Goal: Transaction & Acquisition: Obtain resource

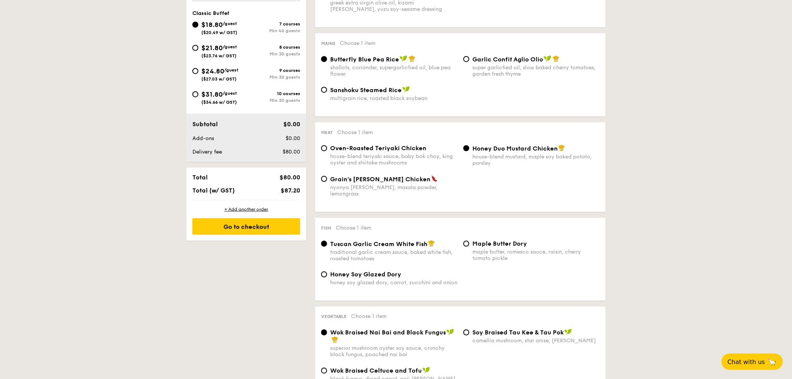
scroll to position [280, 0]
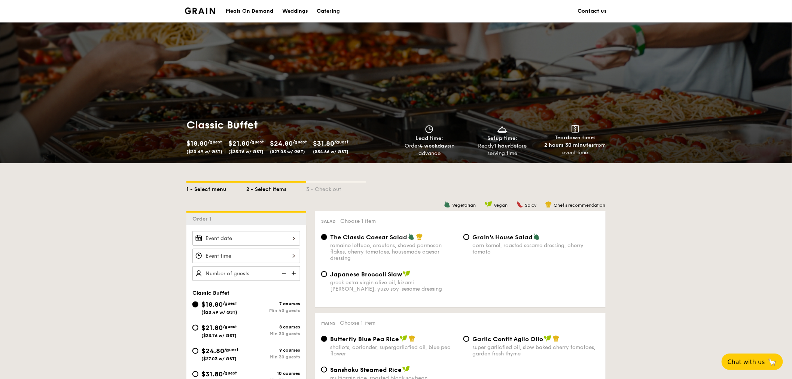
click at [213, 191] on div "1 - Select menu" at bounding box center [216, 188] width 60 height 10
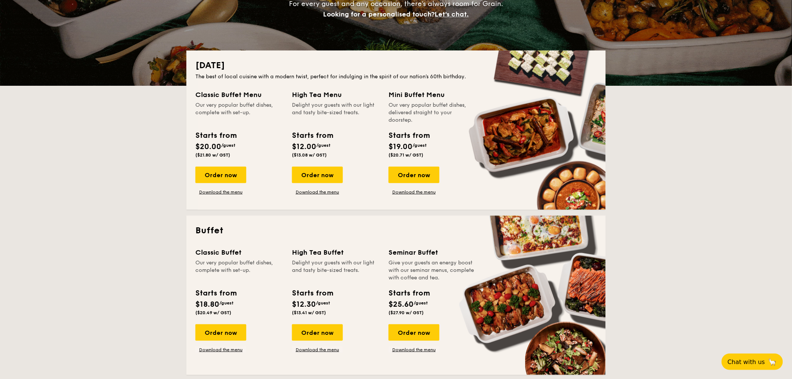
scroll to position [166, 0]
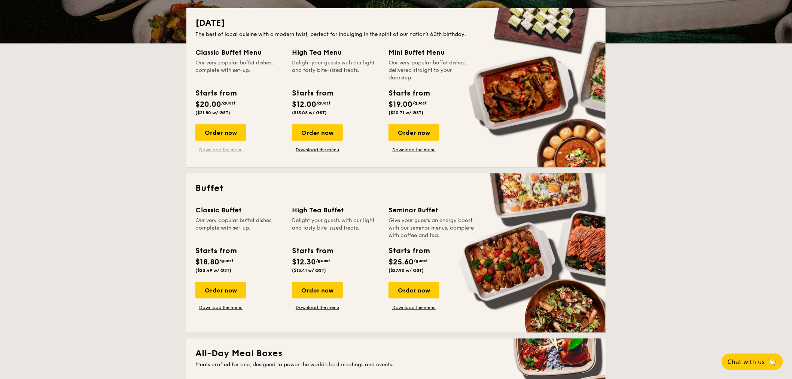
click at [222, 147] on link "Download the menu" at bounding box center [220, 150] width 51 height 6
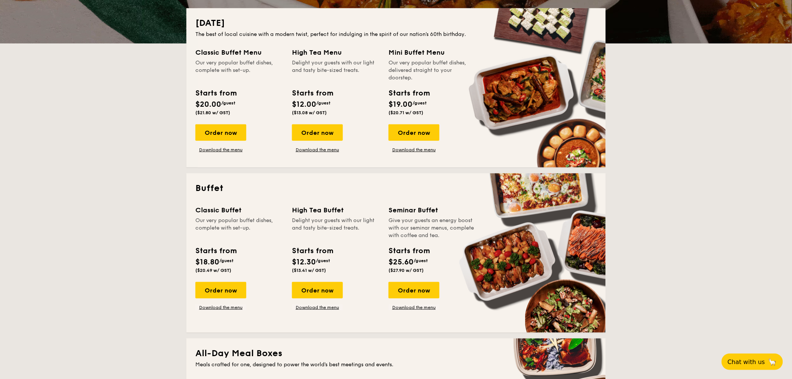
scroll to position [249, 0]
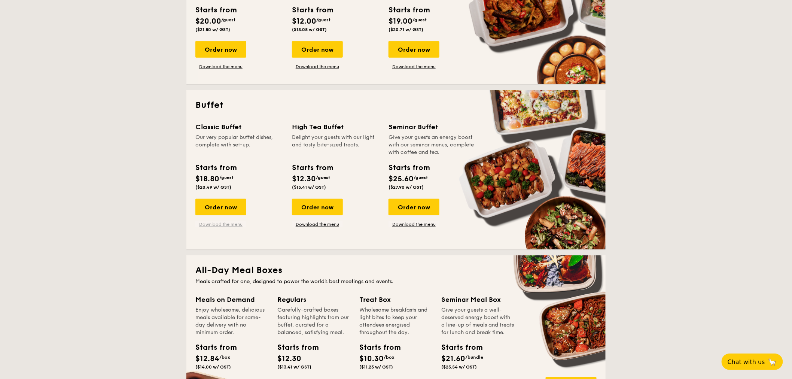
click at [229, 223] on link "Download the menu" at bounding box center [220, 224] width 51 height 6
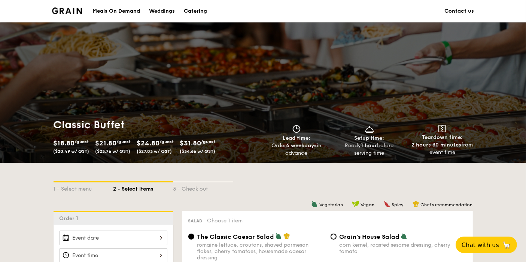
click at [77, 12] on img at bounding box center [67, 10] width 30 height 7
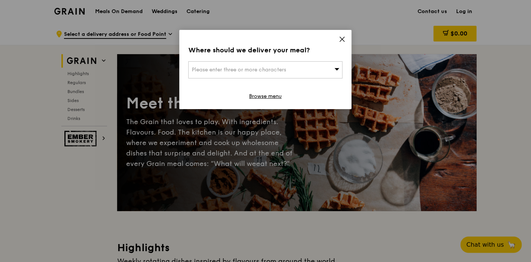
click at [339, 42] on icon at bounding box center [342, 39] width 7 height 7
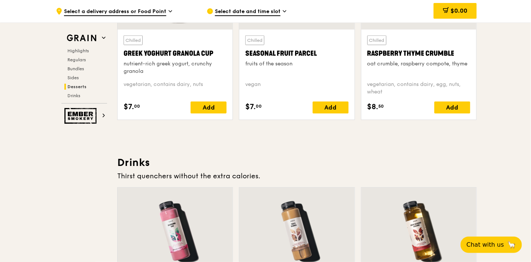
scroll to position [2536, 0]
